Goal: Download file/media

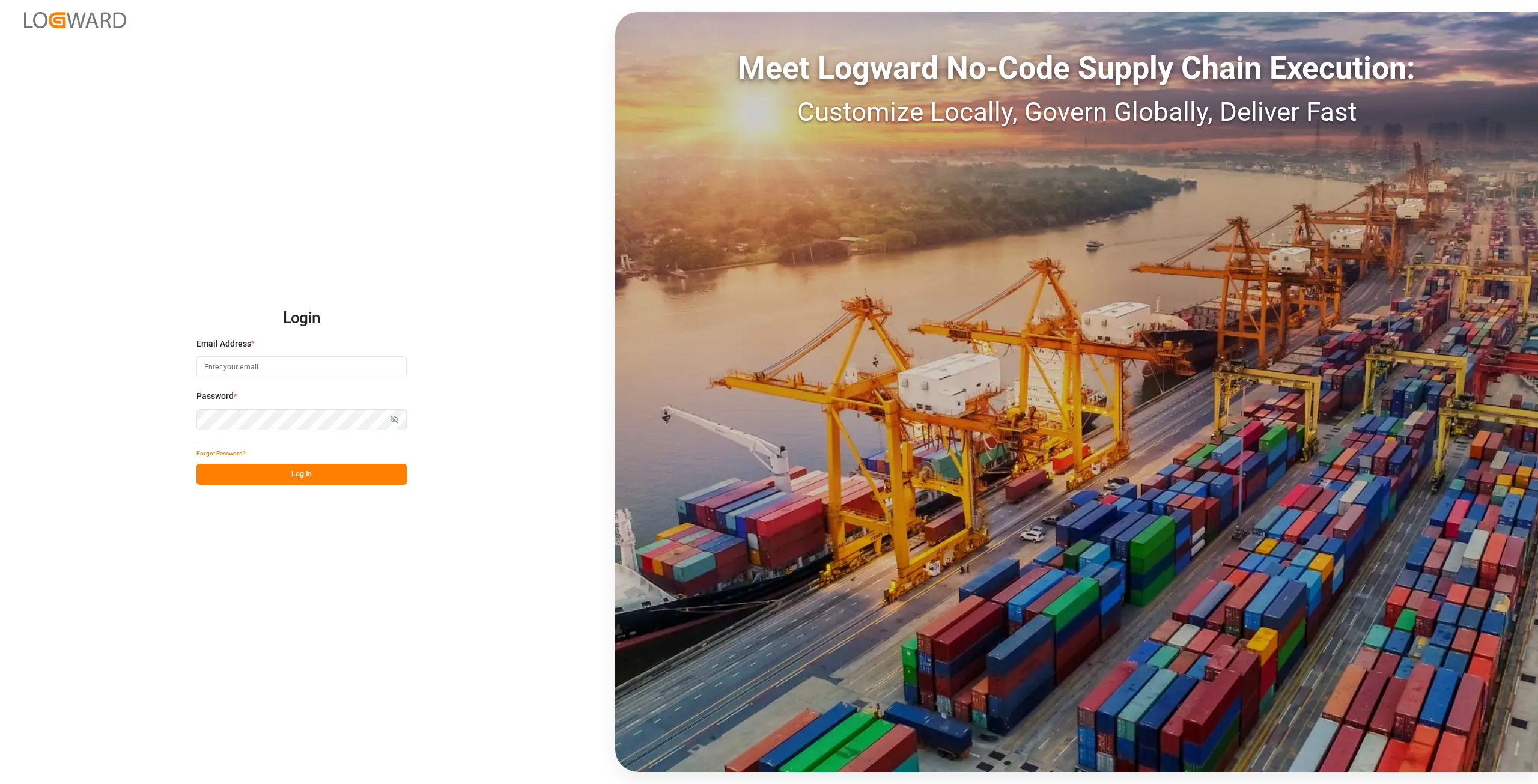
type input "[PERSON_NAME][EMAIL_ADDRESS][DOMAIN_NAME]"
click at [151, 421] on div "Login Email Address * alexander.schoeps@leschaco.com Password * Show password F…" at bounding box center [769, 392] width 1538 height 784
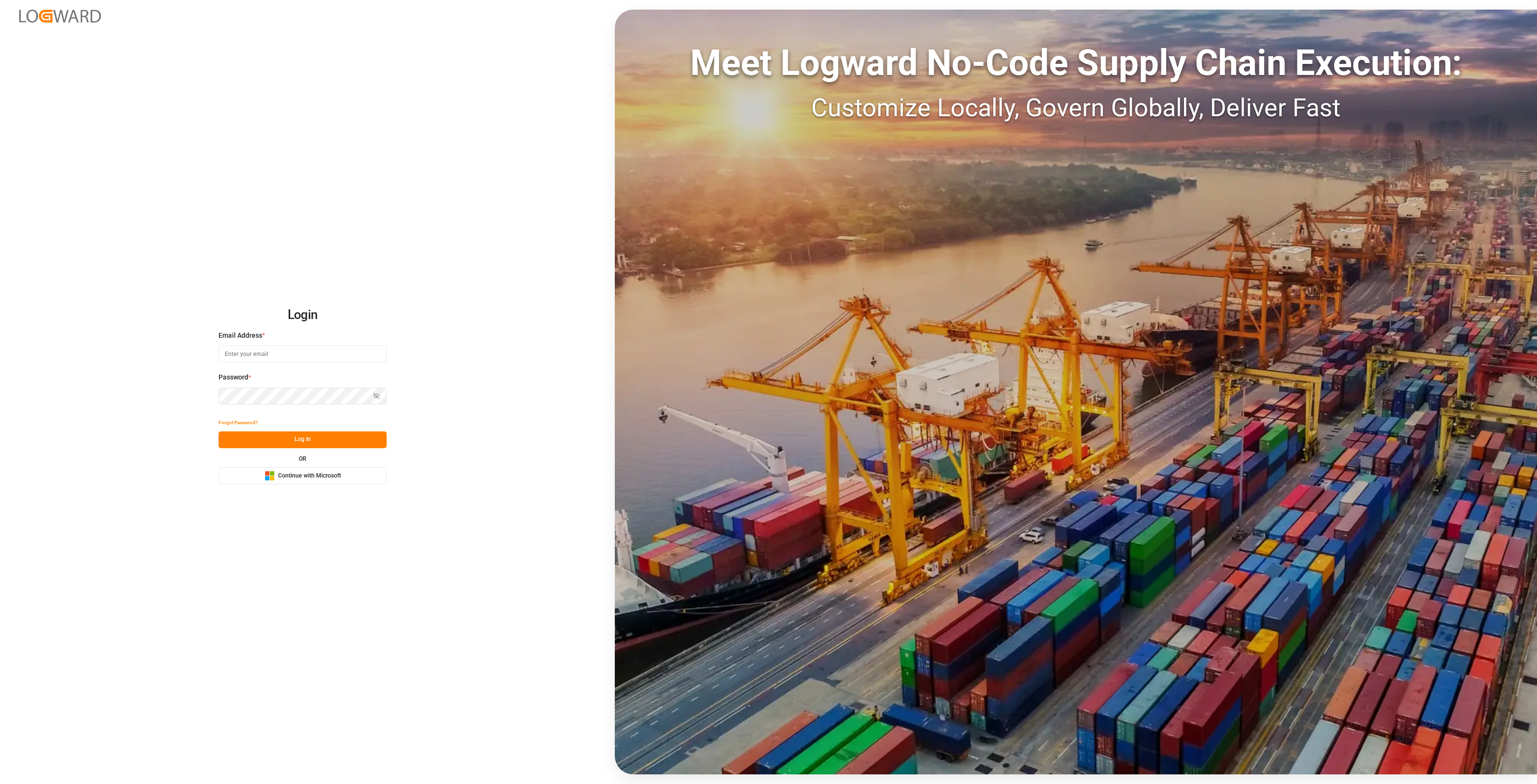
type input "[PERSON_NAME][EMAIL_ADDRESS][DOMAIN_NAME]"
click at [192, 391] on div "Login Email Address * [PERSON_NAME][EMAIL_ADDRESS][DOMAIN_NAME] Password * Show…" at bounding box center [768, 392] width 1537 height 784
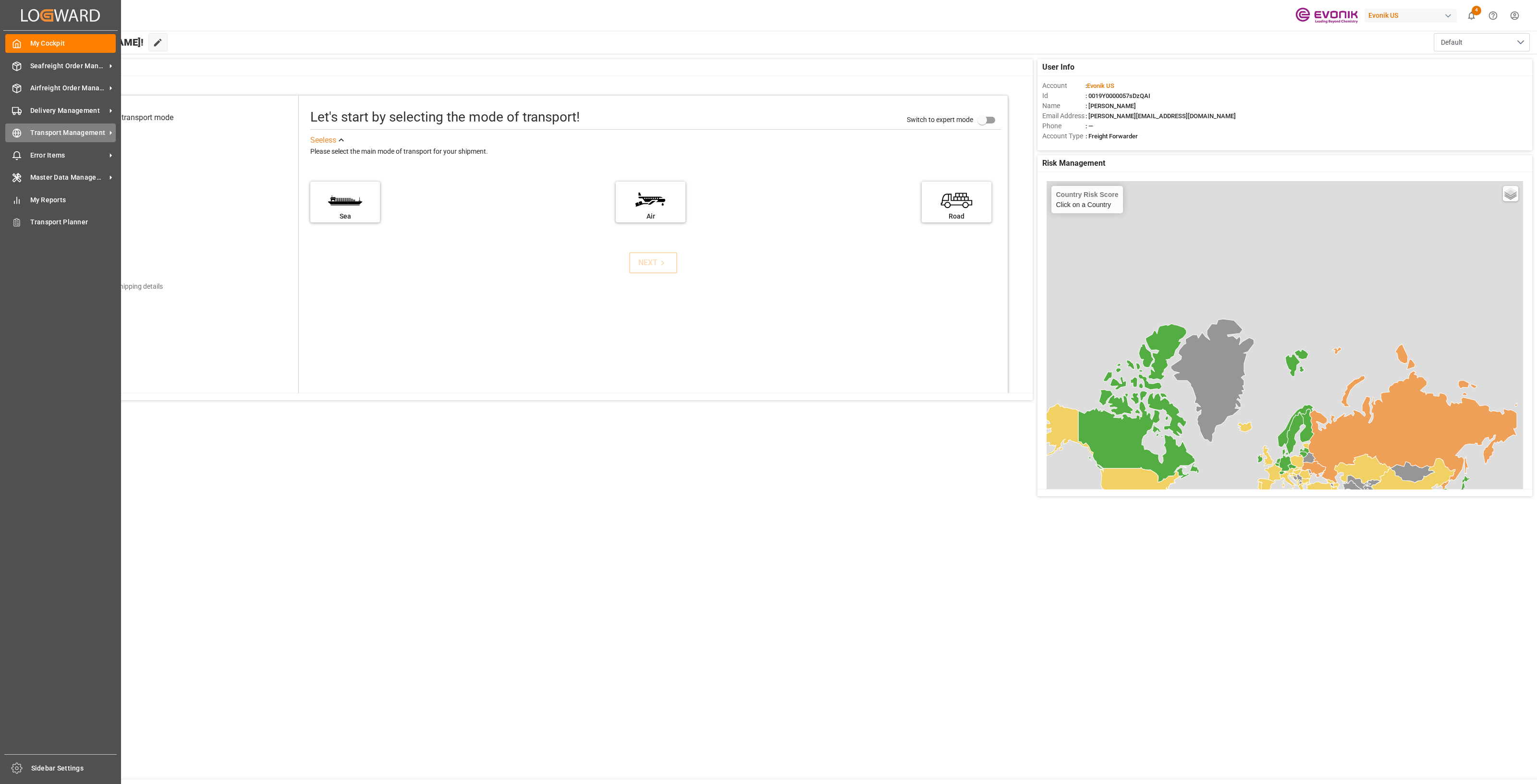
click at [54, 127] on div "Transport Management Transport Management" at bounding box center [60, 133] width 110 height 18
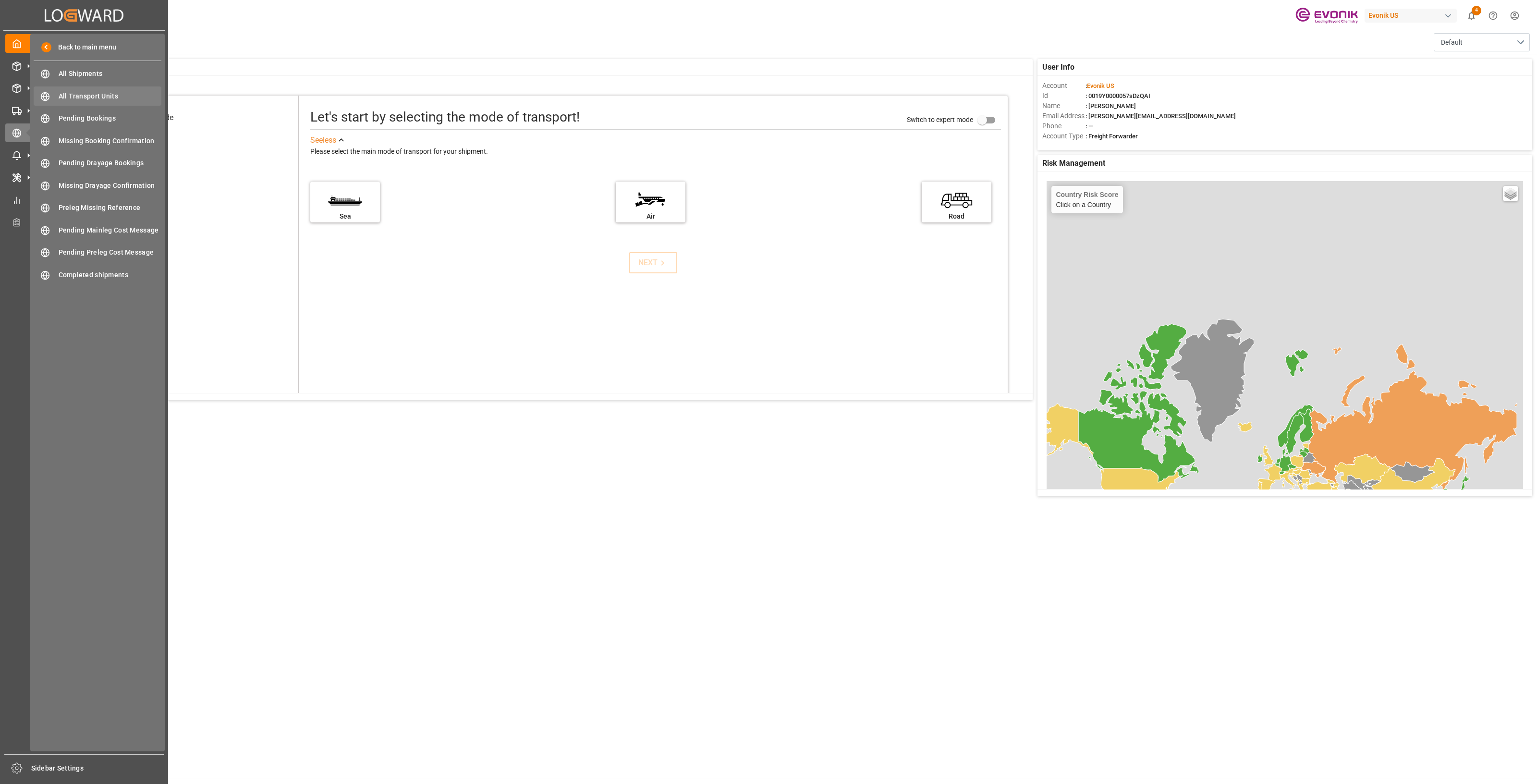
click at [101, 94] on span "All Transport Units" at bounding box center [110, 96] width 104 height 10
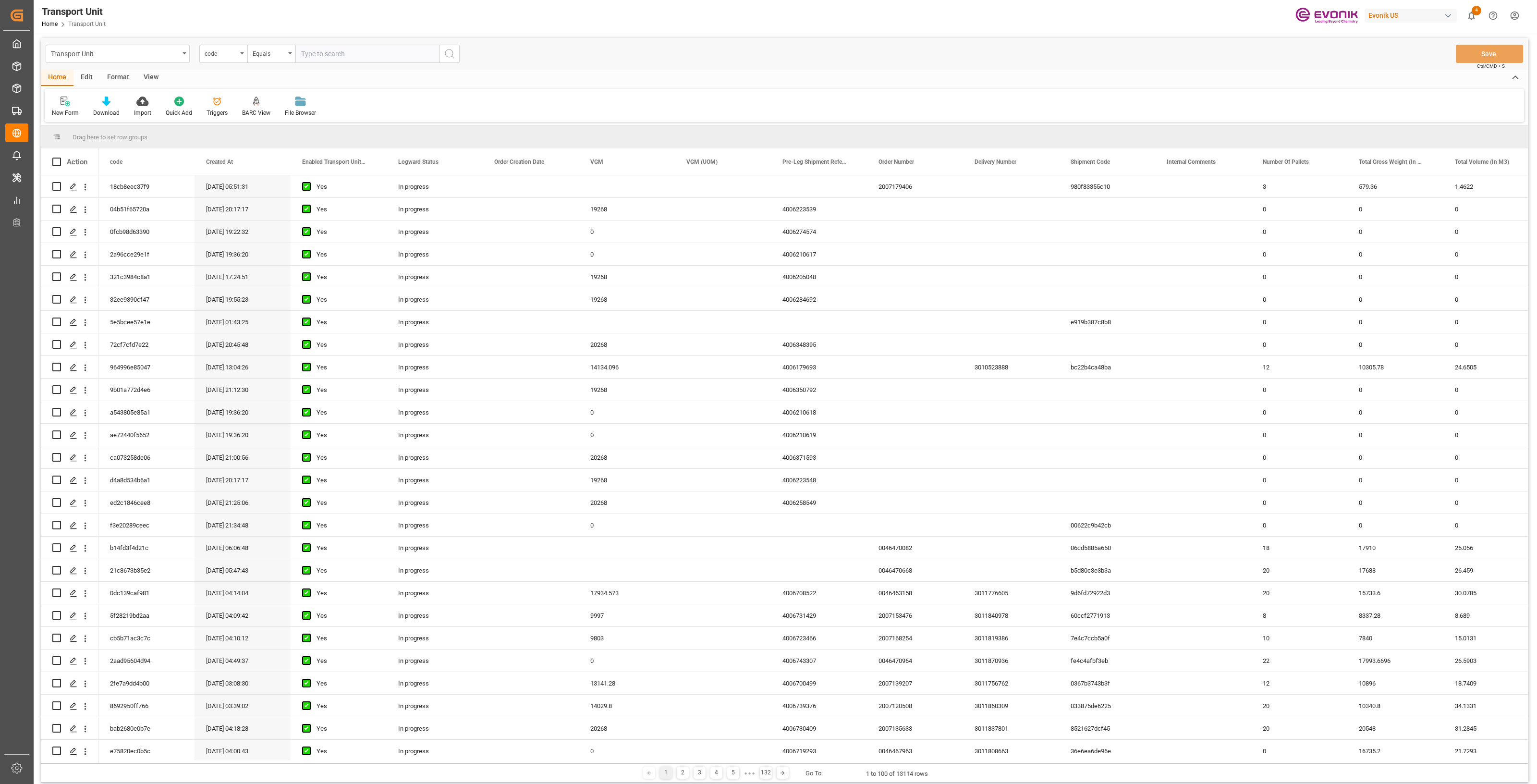
click at [147, 70] on div "View" at bounding box center [151, 78] width 30 height 16
click at [112, 102] on icon at bounding box center [109, 102] width 10 height 10
click at [107, 129] on div "BARC Report" at bounding box center [135, 136] width 94 height 20
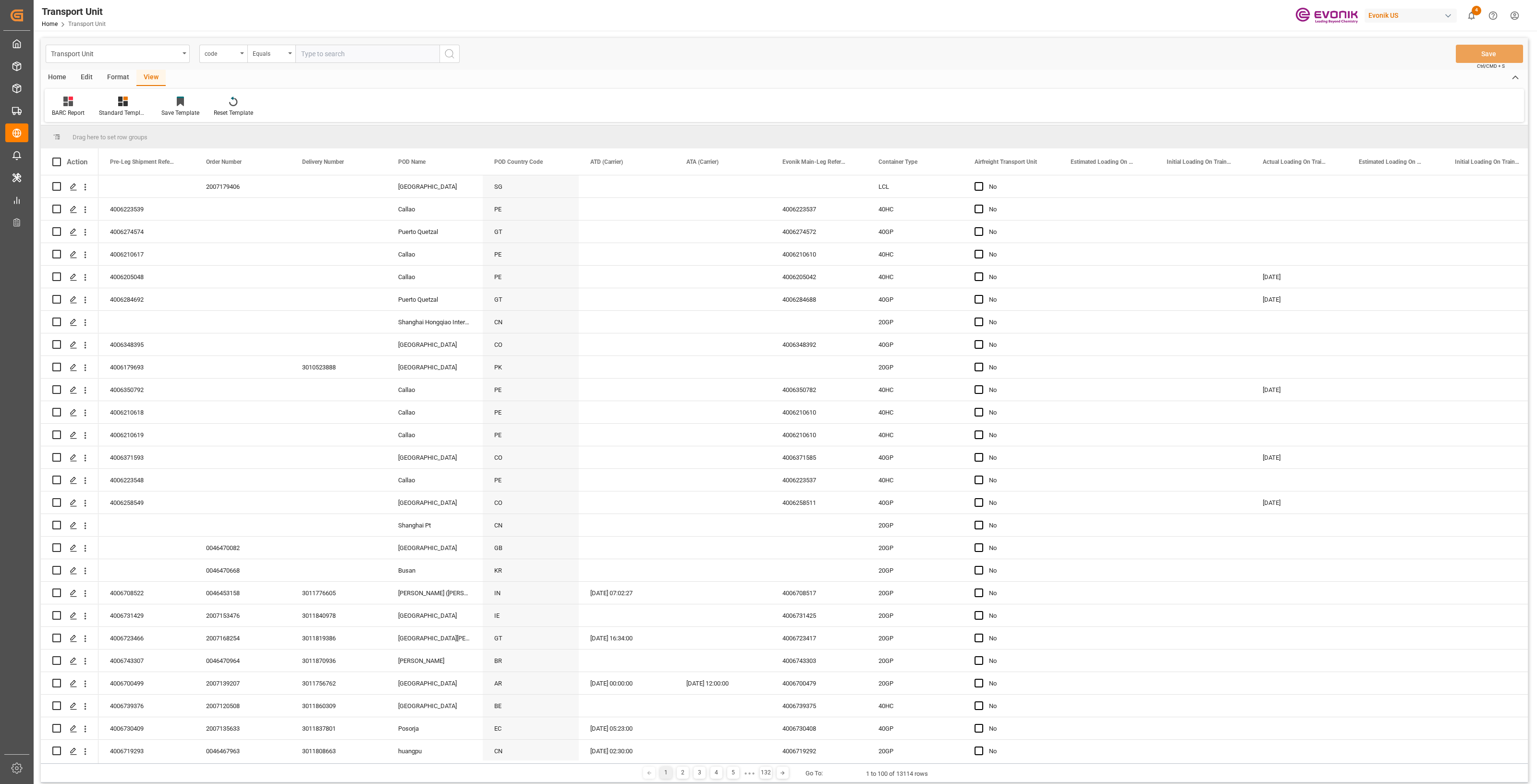
click at [56, 75] on div "Home" at bounding box center [57, 78] width 33 height 16
click at [102, 107] on div "Download" at bounding box center [106, 107] width 41 height 21
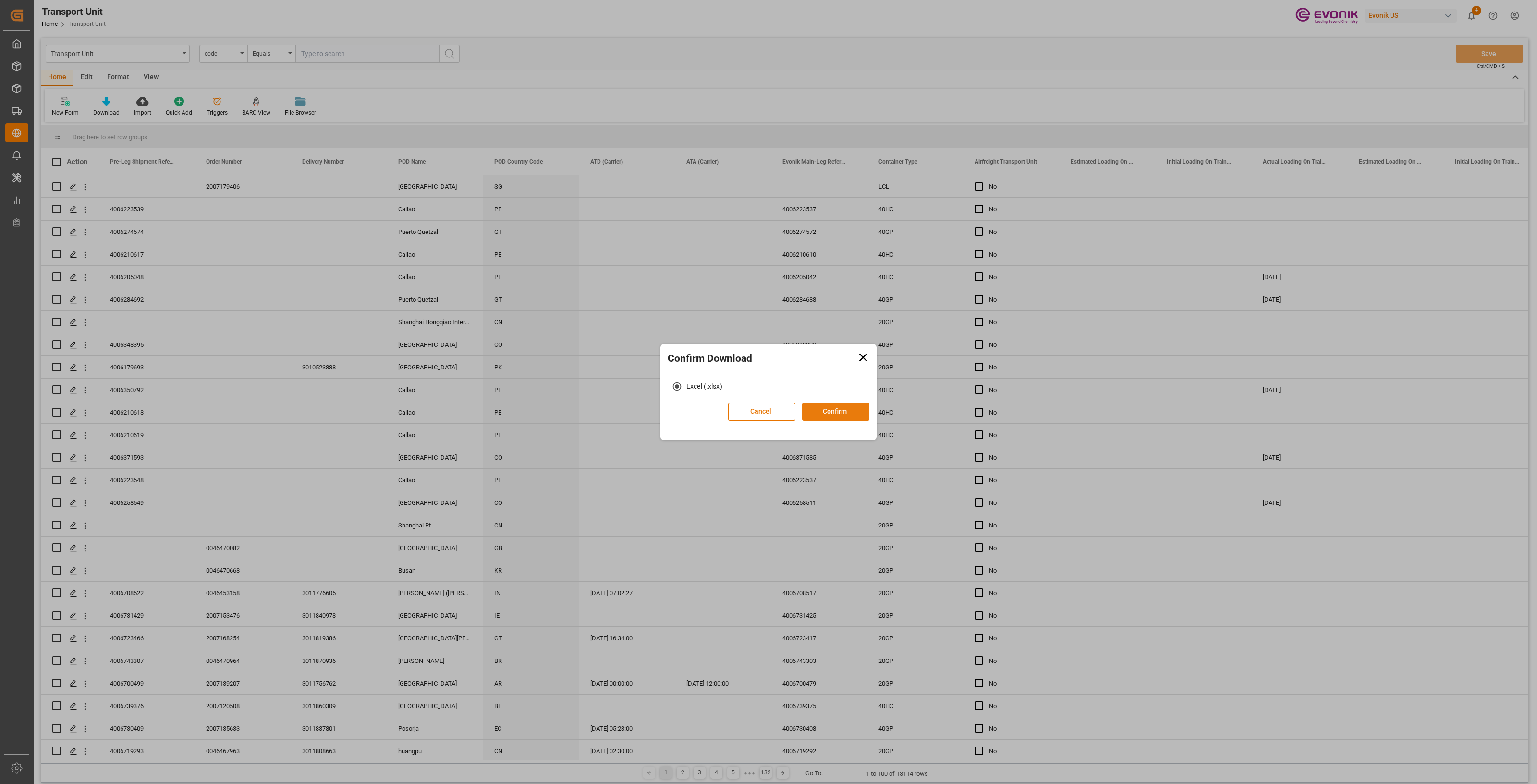
click at [837, 406] on button "Confirm" at bounding box center [835, 412] width 67 height 18
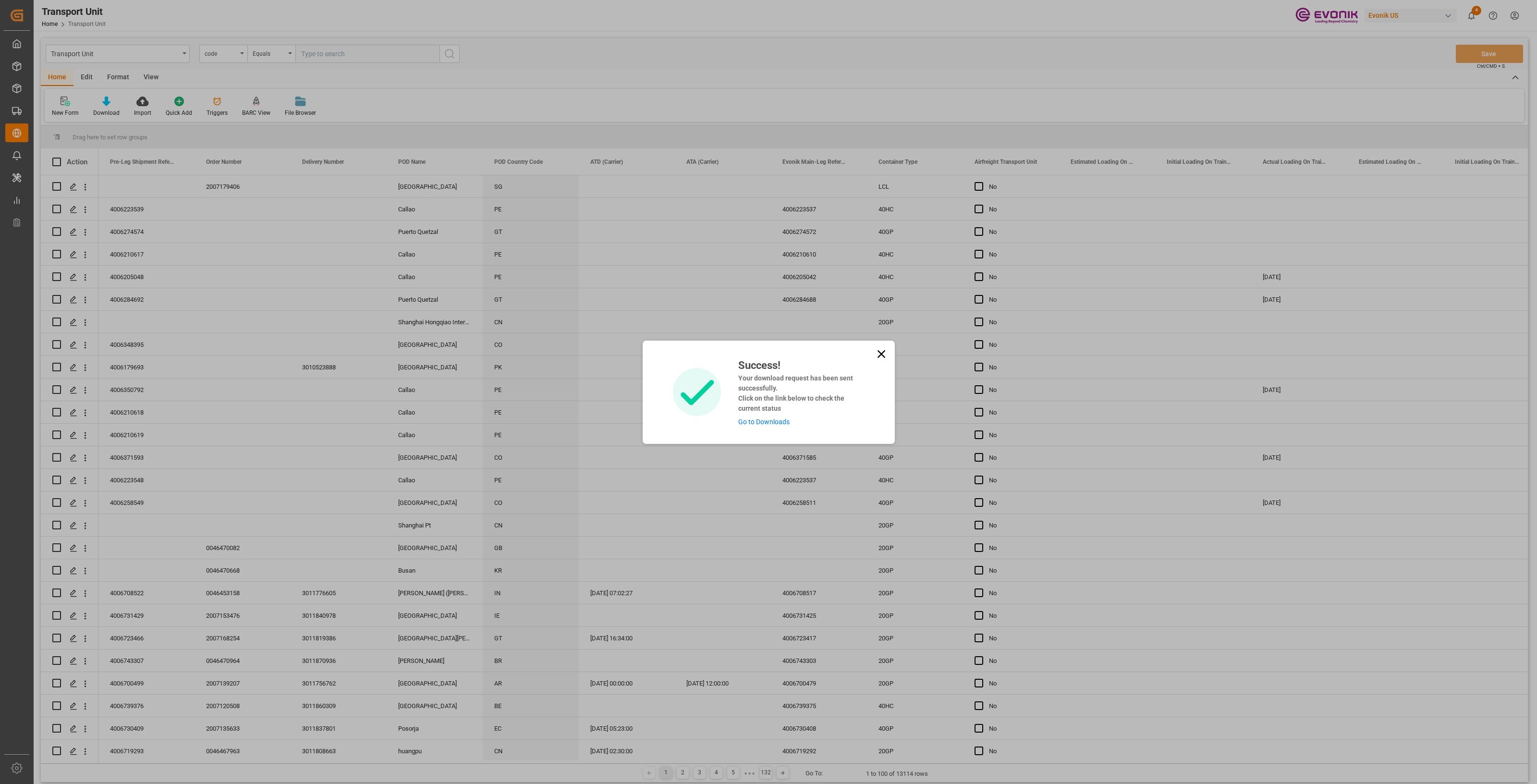
click at [748, 419] on link "Go to Downloads" at bounding box center [764, 422] width 51 height 7
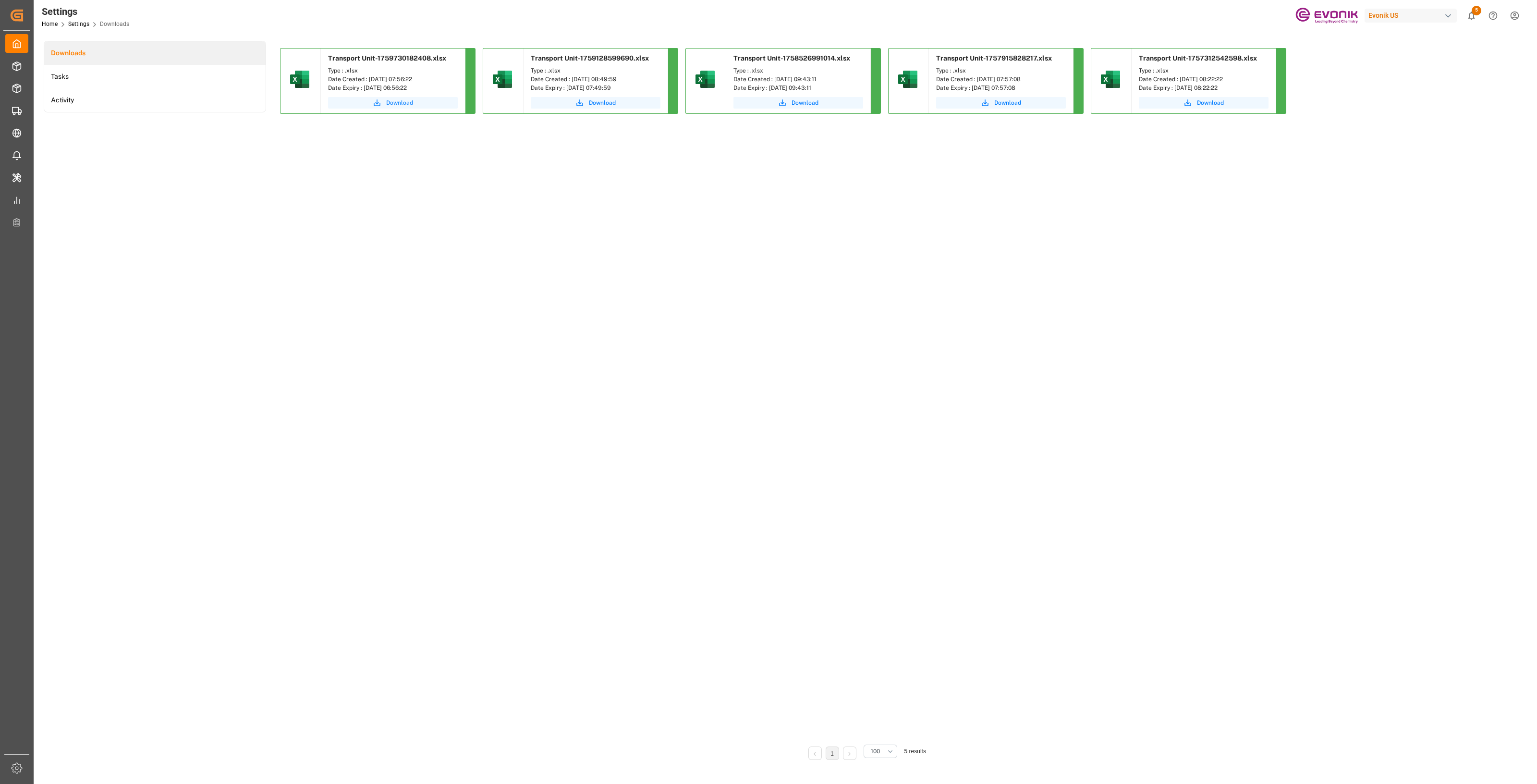
click at [388, 102] on span "Download" at bounding box center [400, 103] width 27 height 9
